Goal: Check status

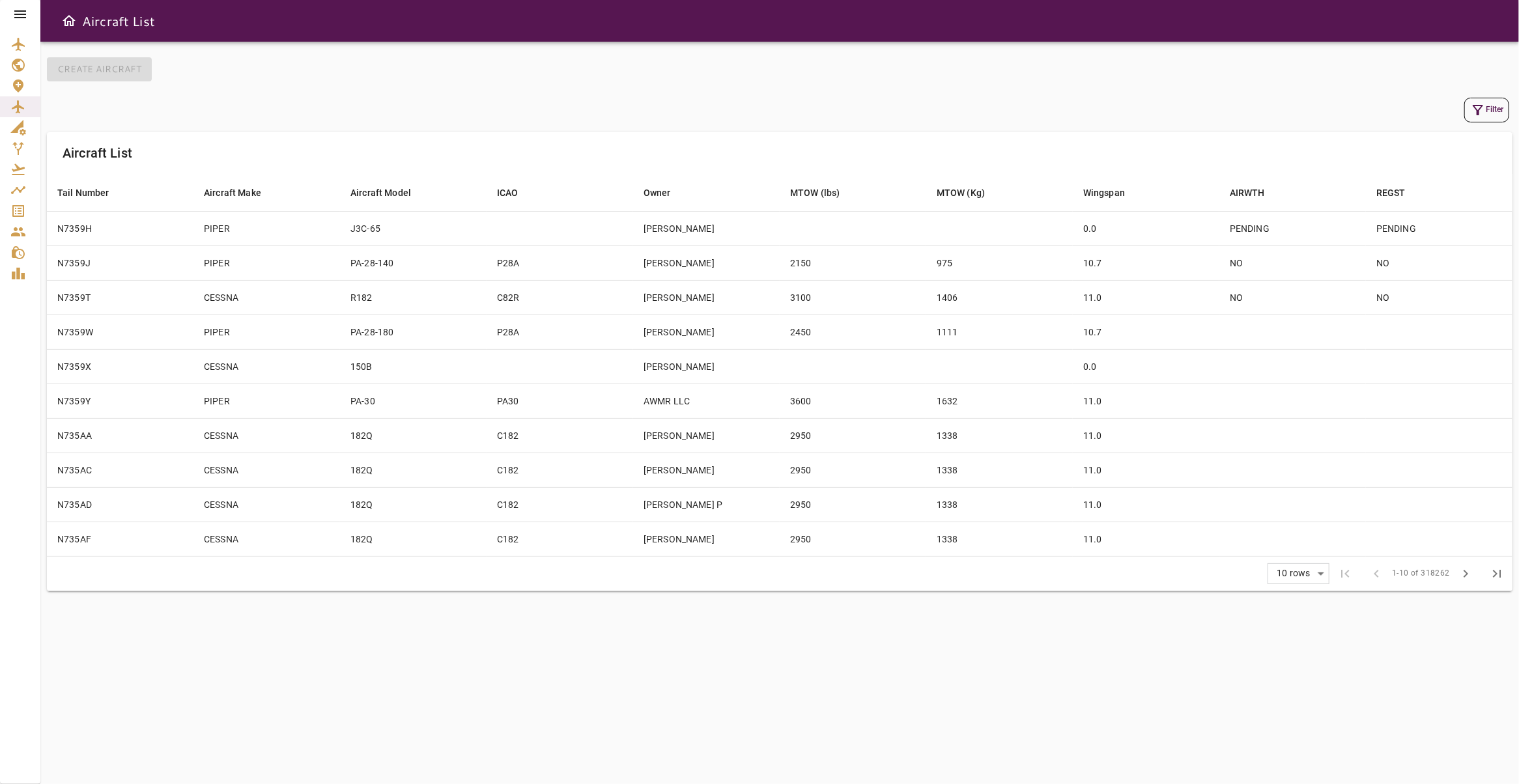
click at [15, 15] on icon at bounding box center [20, 14] width 16 height 16
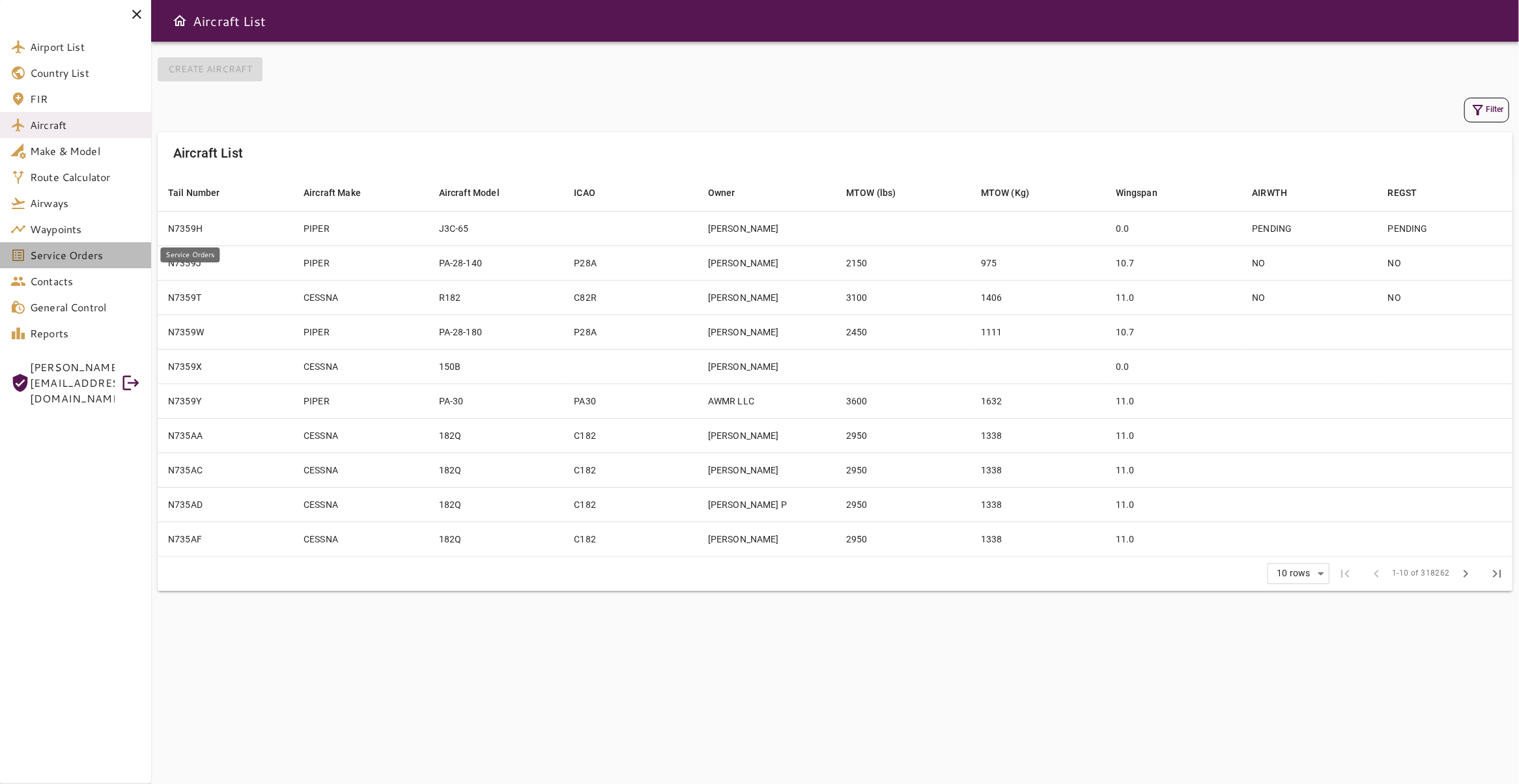
click at [53, 265] on link "Service Orders" at bounding box center [75, 256] width 151 height 26
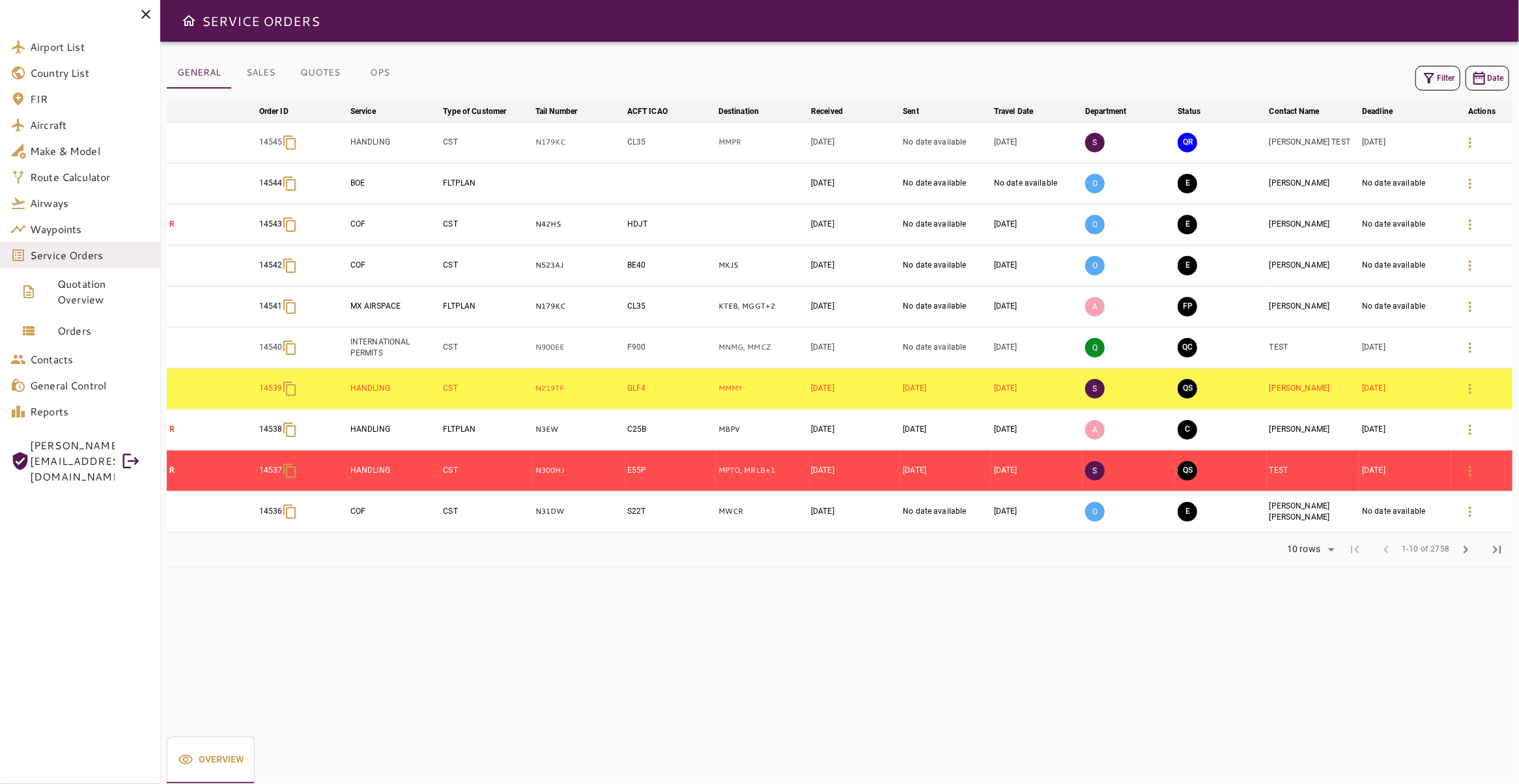
click at [1426, 80] on button "Filter" at bounding box center [1437, 78] width 45 height 25
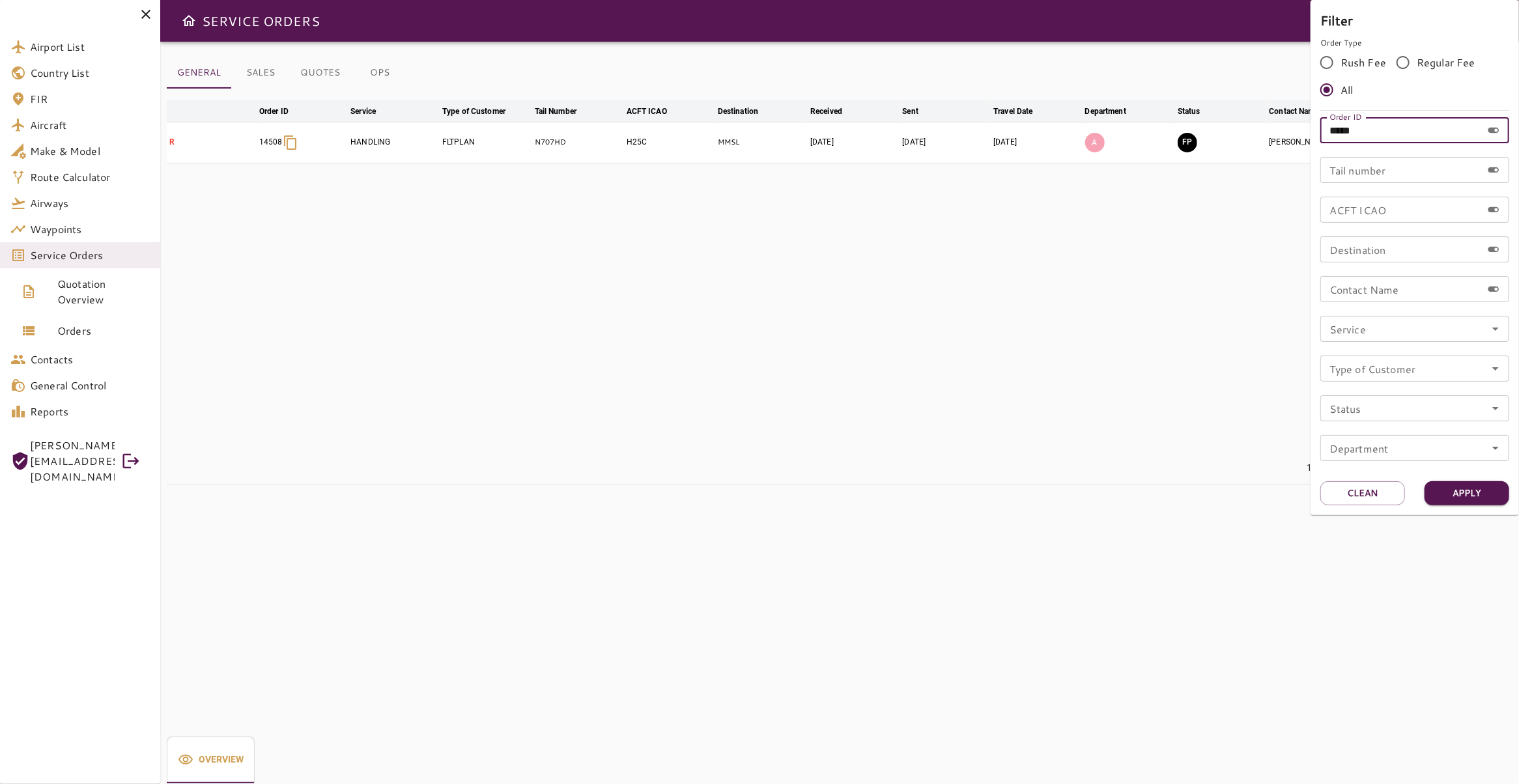
drag, startPoint x: 1096, startPoint y: 133, endPoint x: 729, endPoint y: 156, distance: 367.7
click at [1320, 133] on input "*****" at bounding box center [1401, 130] width 161 height 26
type input "*****"
click at [1465, 490] on button "Apply" at bounding box center [1466, 493] width 85 height 24
click at [87, 330] on div at bounding box center [759, 392] width 1519 height 784
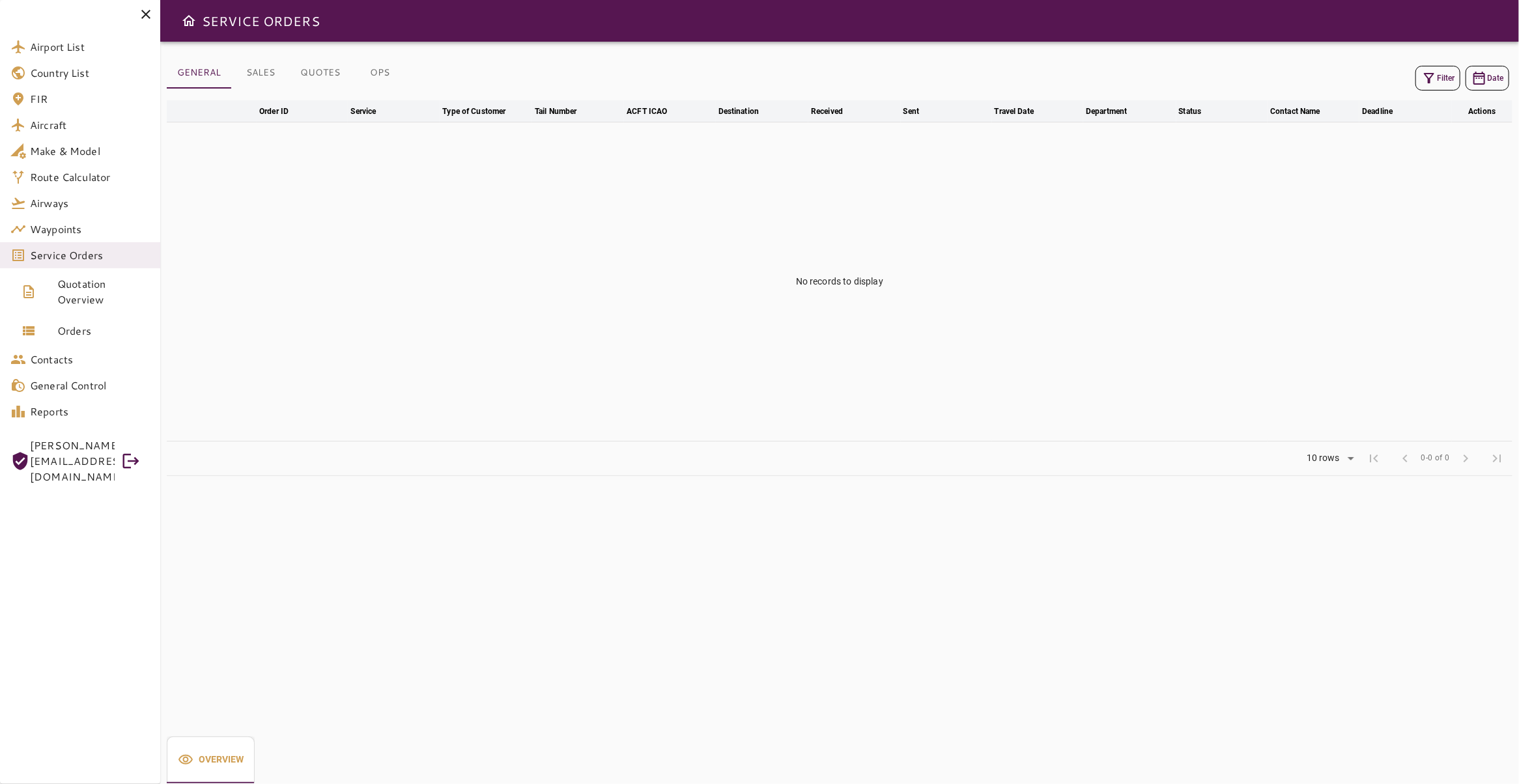
click at [87, 332] on span "Orders" at bounding box center [104, 330] width 93 height 16
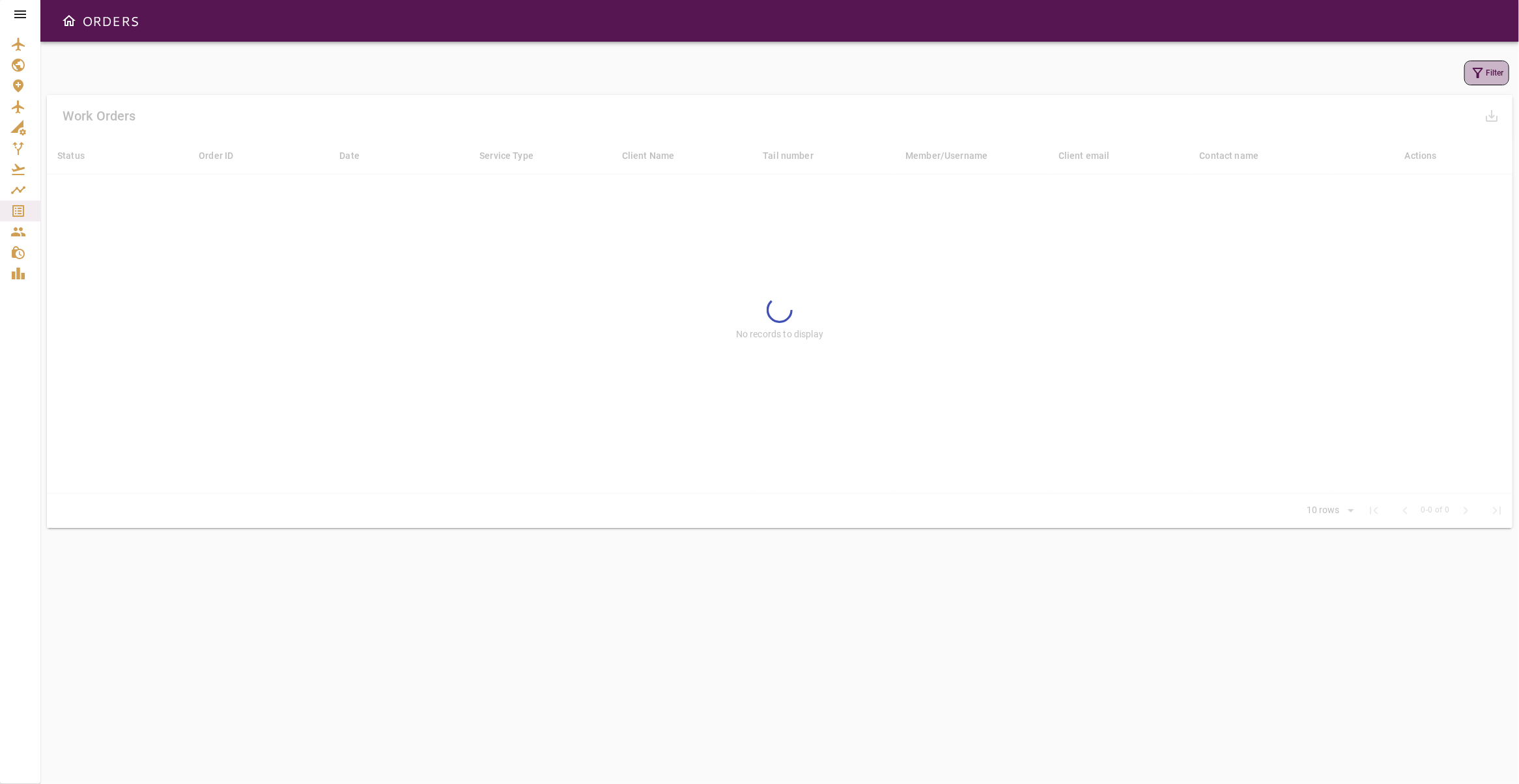
click at [1484, 73] on button "Filter" at bounding box center [1486, 73] width 45 height 25
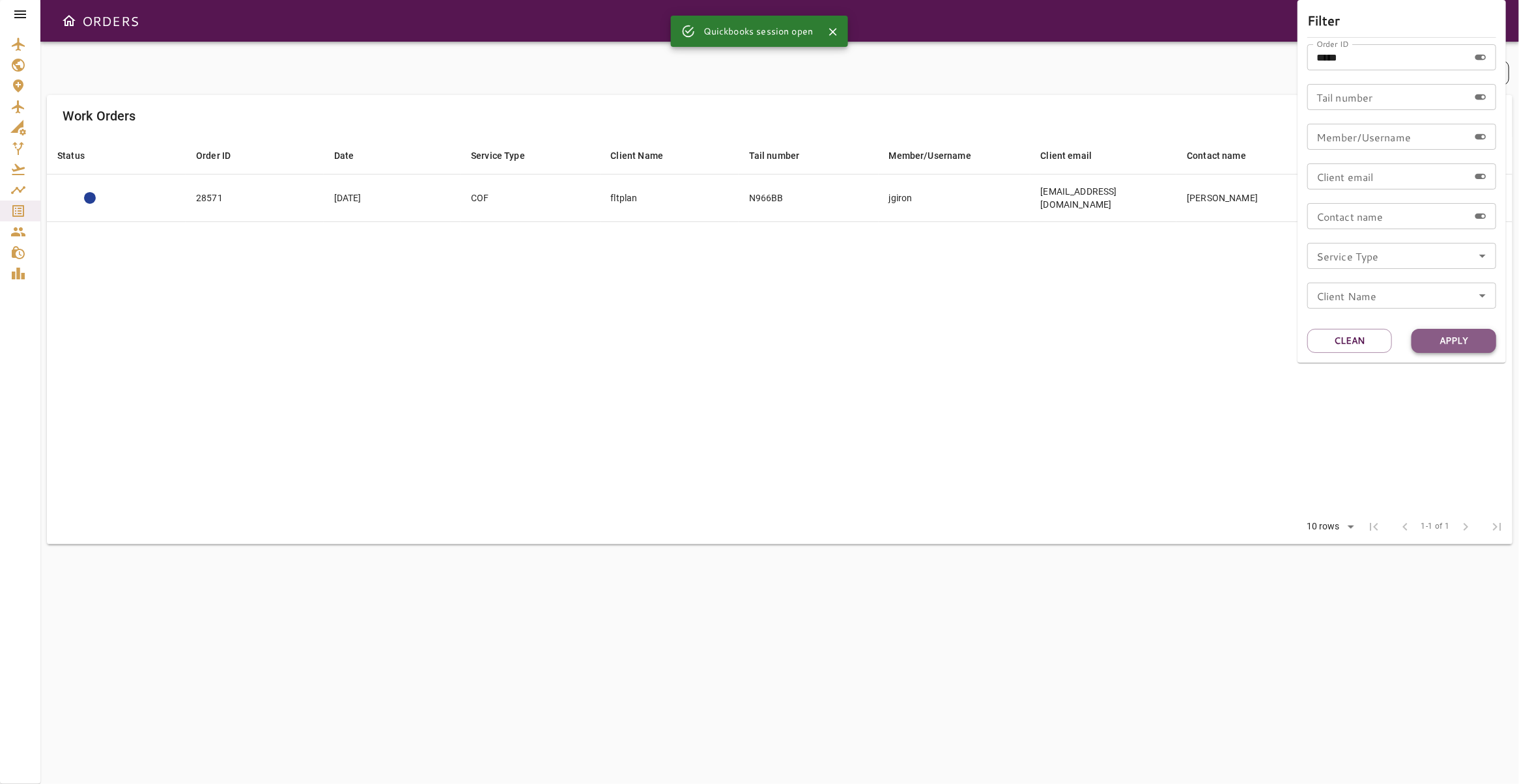
click at [1451, 335] on button "Apply" at bounding box center [1454, 341] width 85 height 24
click at [826, 311] on div at bounding box center [759, 392] width 1519 height 784
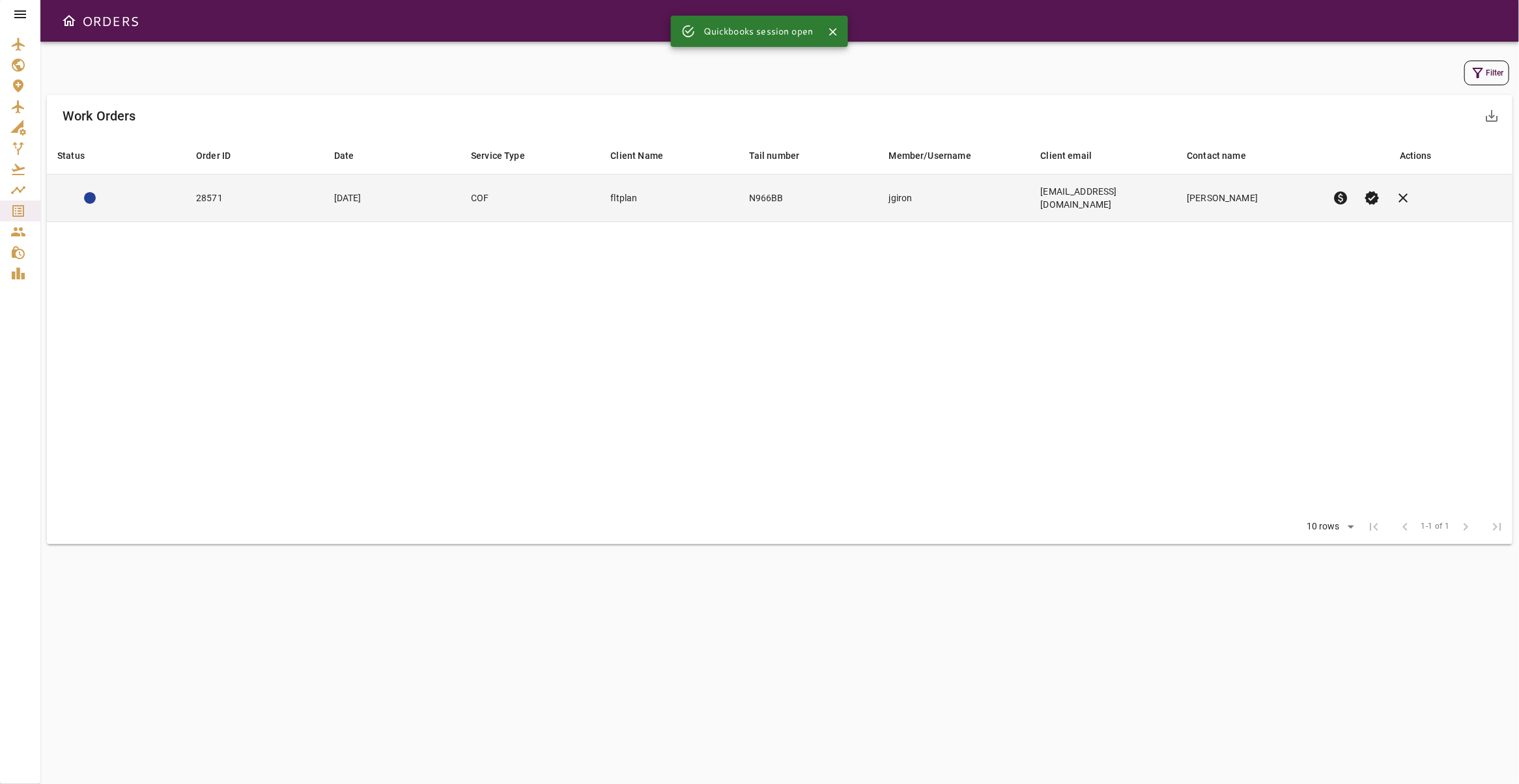
click at [826, 192] on td "N966BB" at bounding box center [808, 198] width 140 height 48
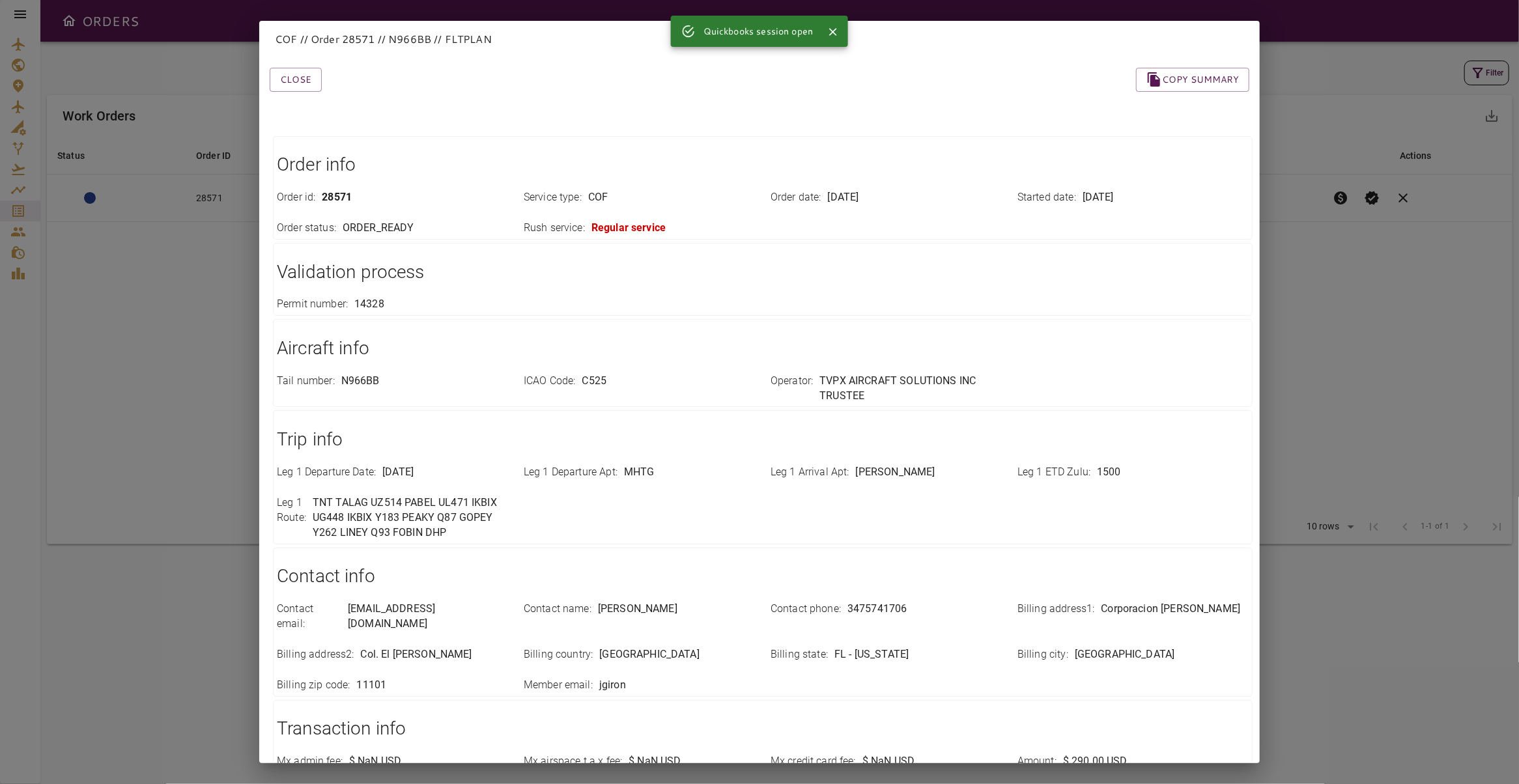
click at [1346, 300] on div "COF // Order 28571 // N966BB // FLTPLAN Close Copy summary Order info Order id …" at bounding box center [759, 392] width 1519 height 784
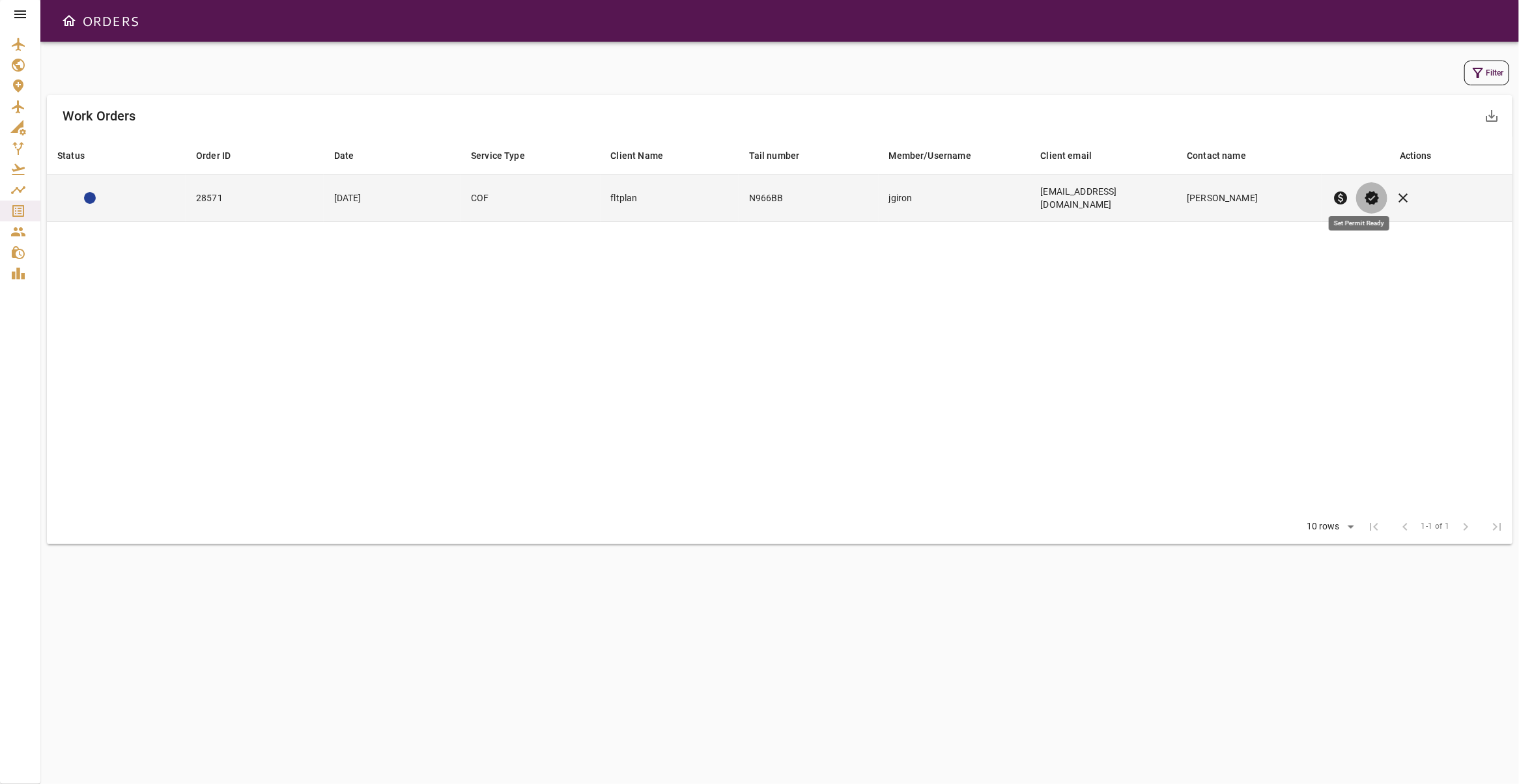
click at [1364, 192] on span "verified" at bounding box center [1371, 198] width 16 height 16
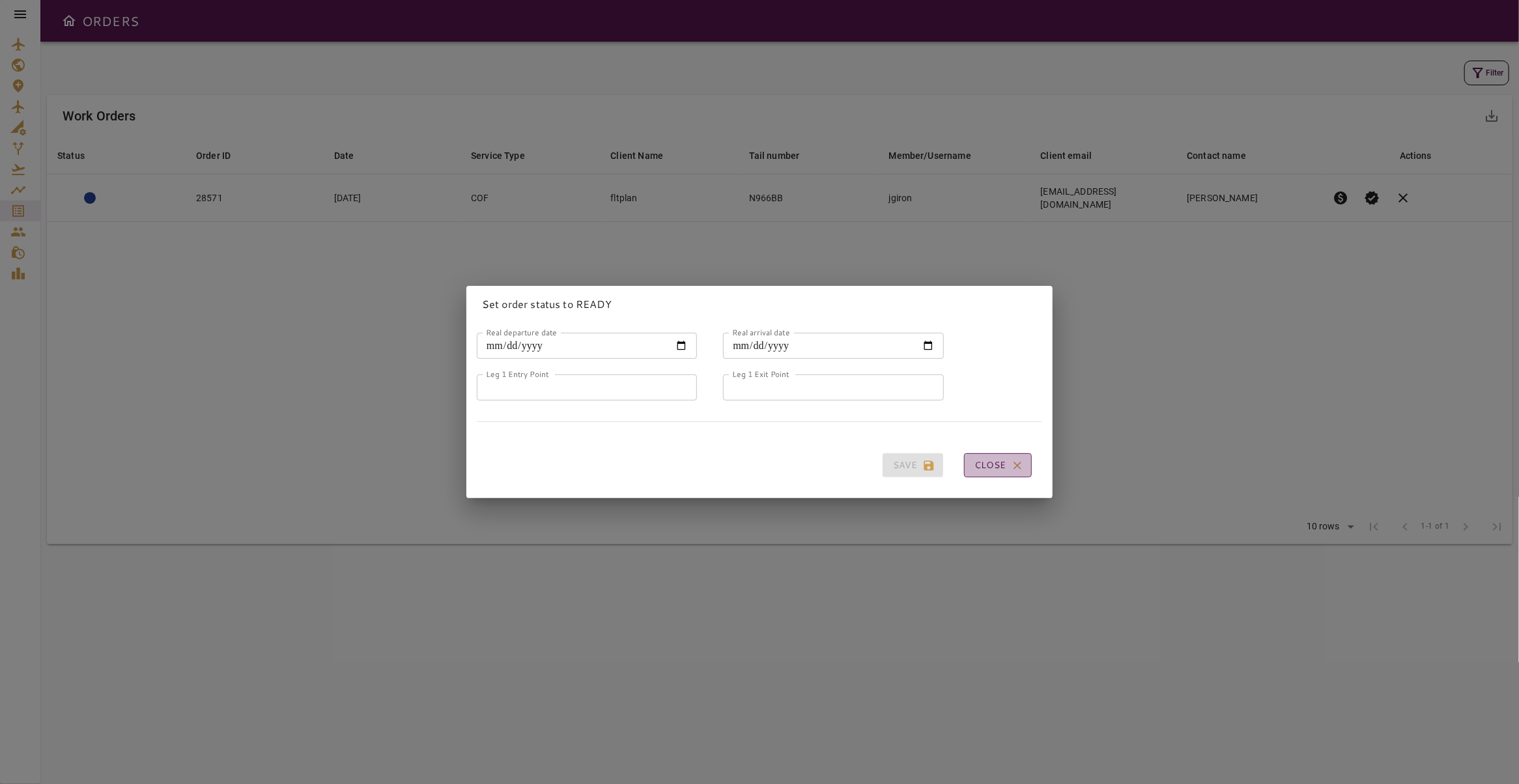
click at [993, 458] on button "Close" at bounding box center [998, 465] width 68 height 24
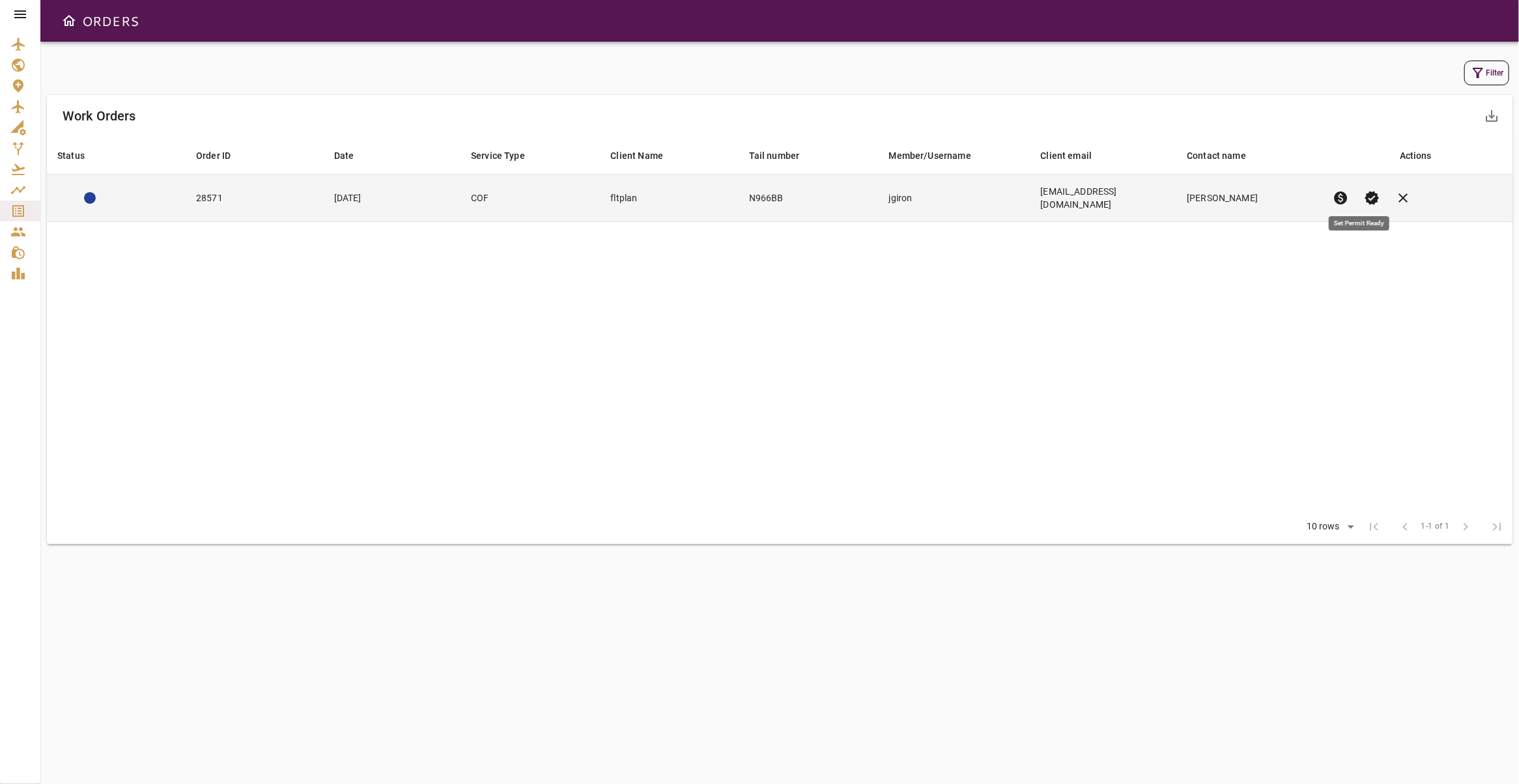
click at [1364, 190] on span "verified" at bounding box center [1371, 198] width 16 height 16
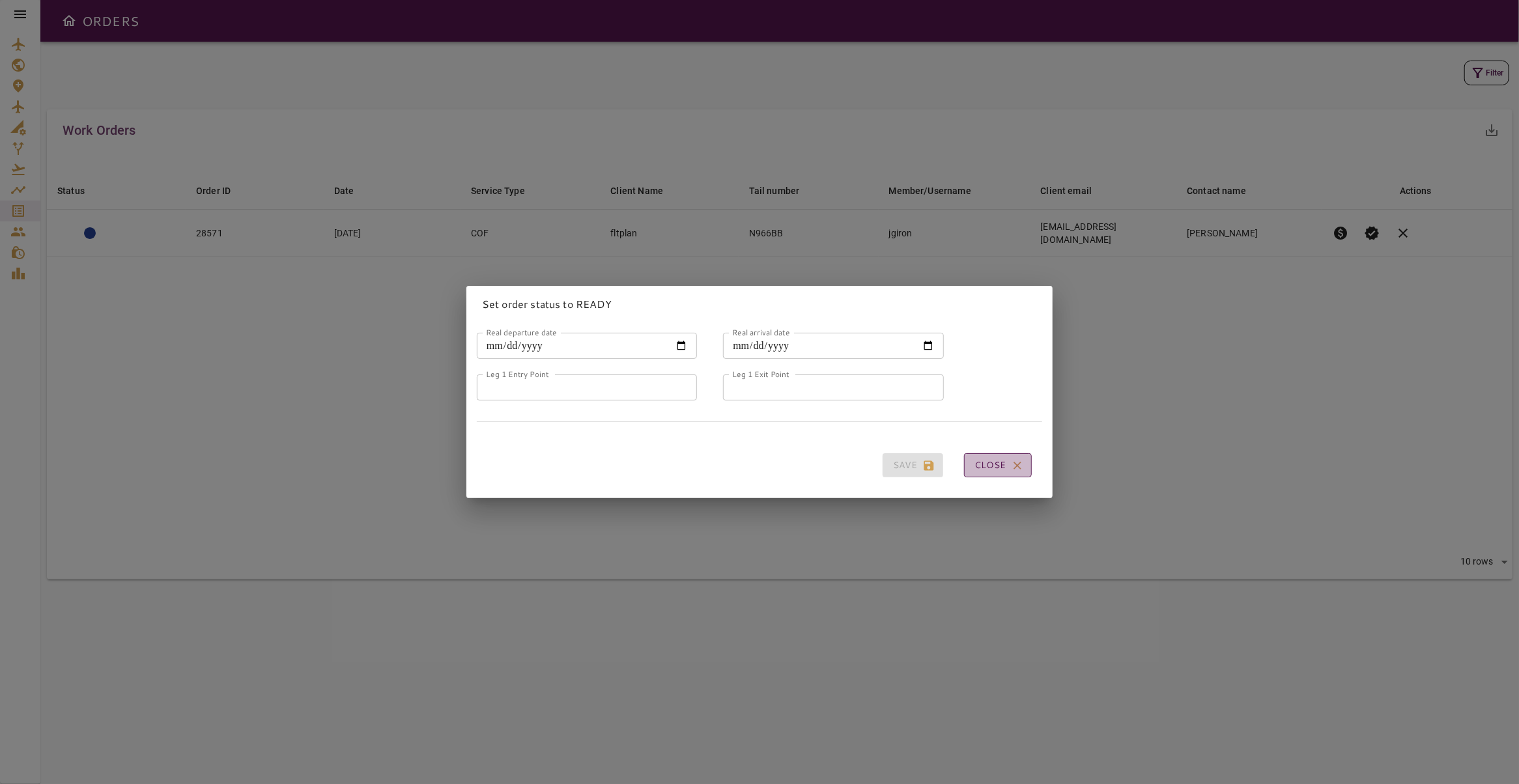
click at [1013, 463] on button "Close" at bounding box center [998, 465] width 68 height 24
